Goal: Task Accomplishment & Management: Manage account settings

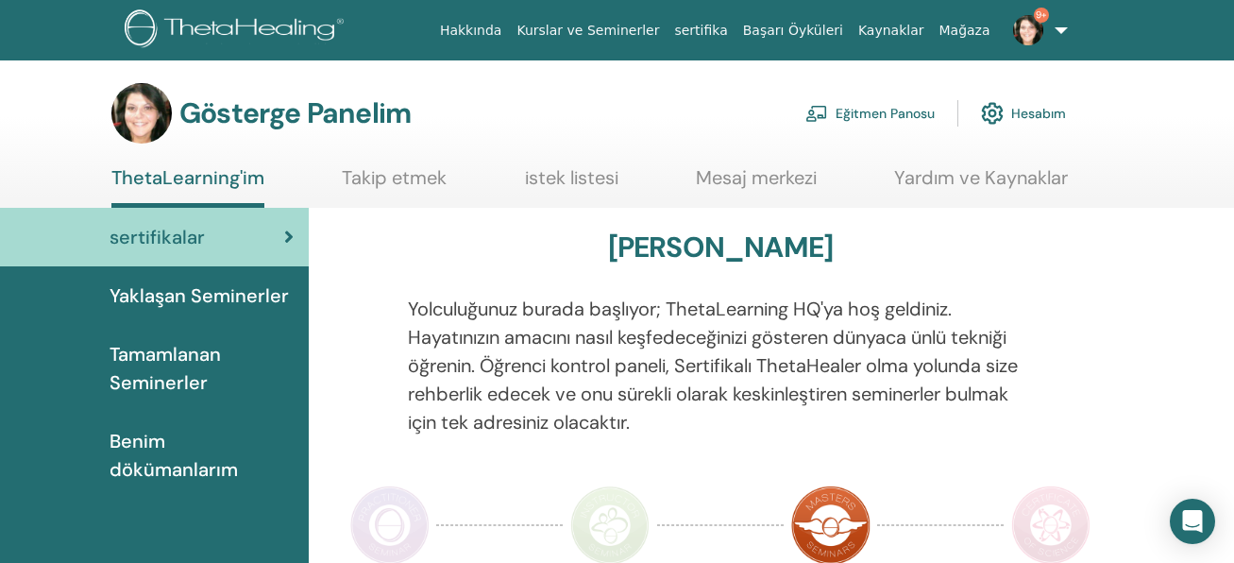
click at [876, 123] on link "Eğitmen Panosu" at bounding box center [869, 114] width 129 height 42
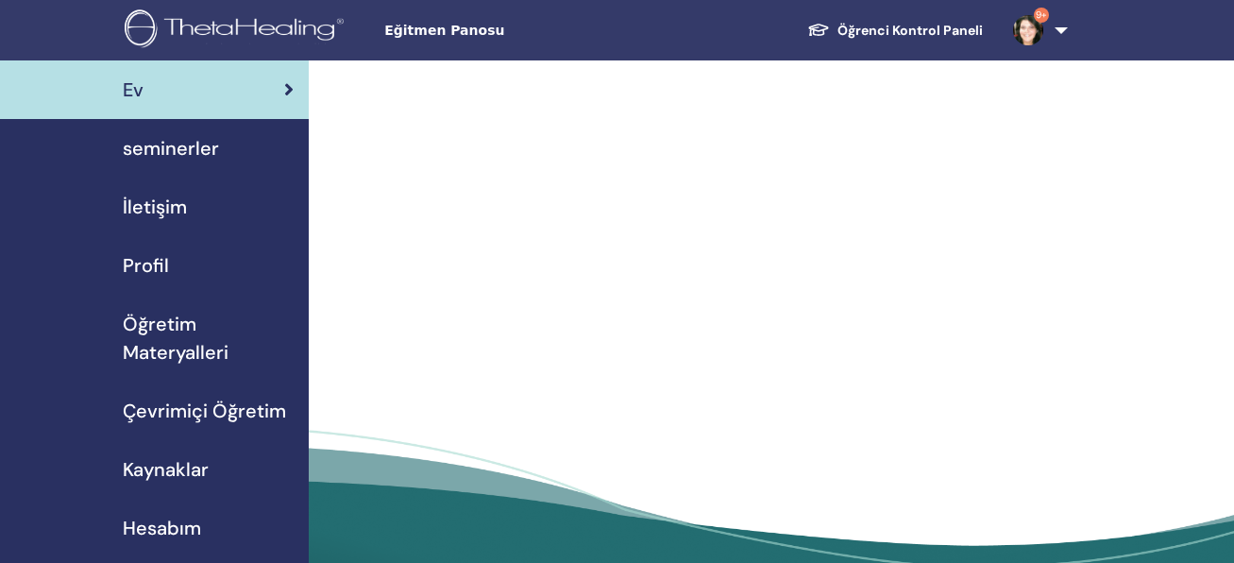
click at [201, 140] on span "seminerler" at bounding box center [171, 148] width 96 height 28
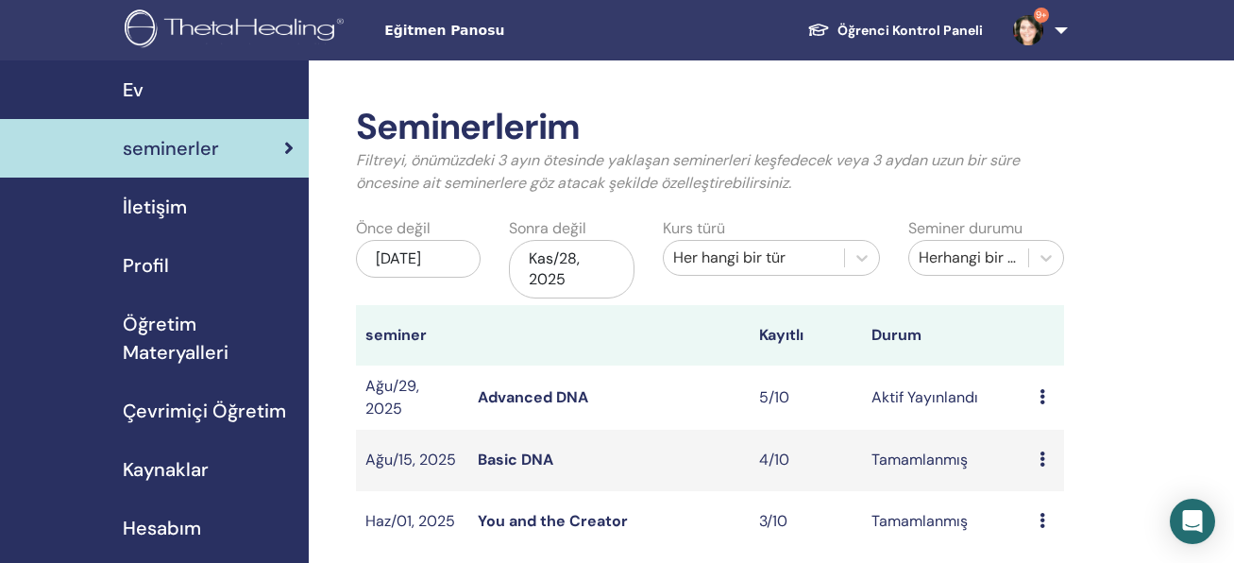
click at [528, 397] on link "Advanced DNA" at bounding box center [533, 397] width 110 height 20
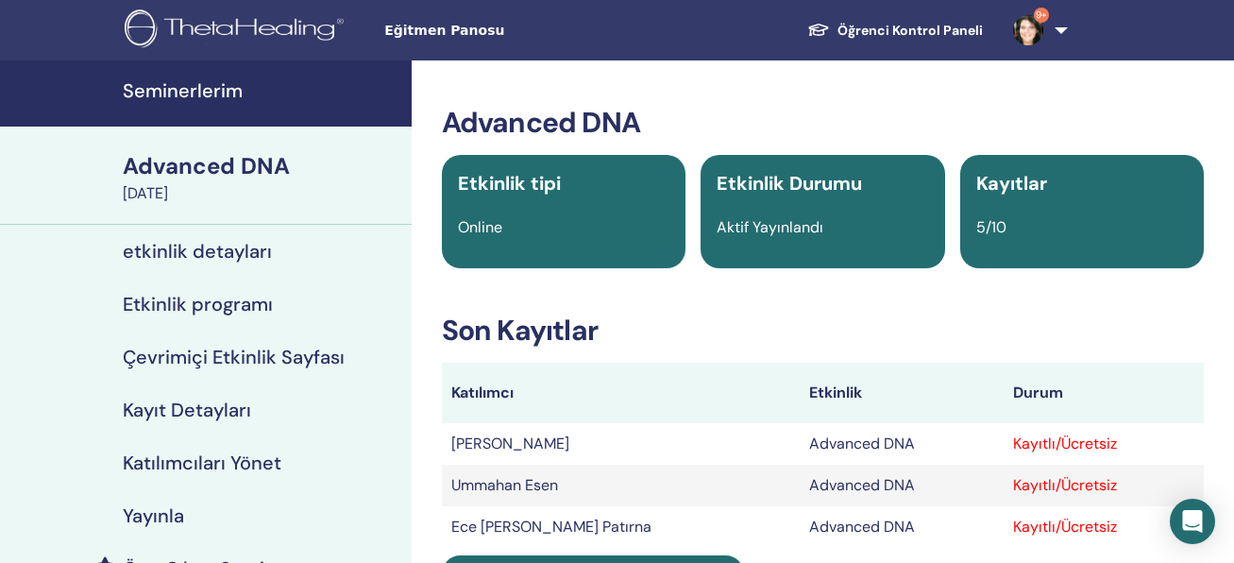
scroll to position [346, 0]
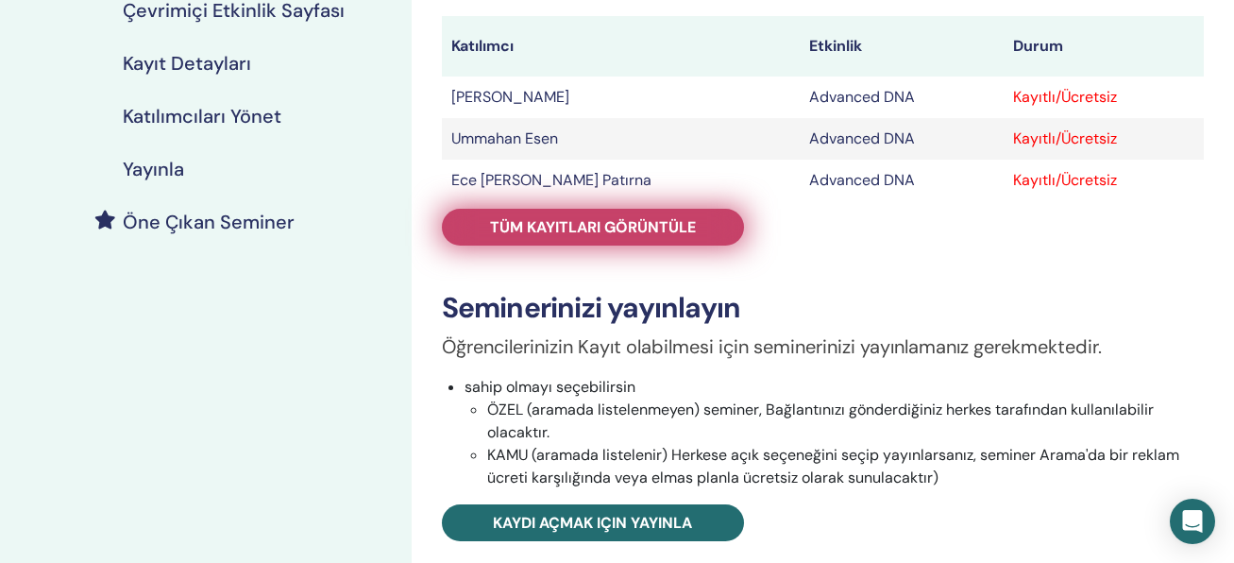
click at [646, 221] on span "Tüm kayıtları görüntüle" at bounding box center [593, 227] width 206 height 20
